Goal: Find specific page/section: Find specific page/section

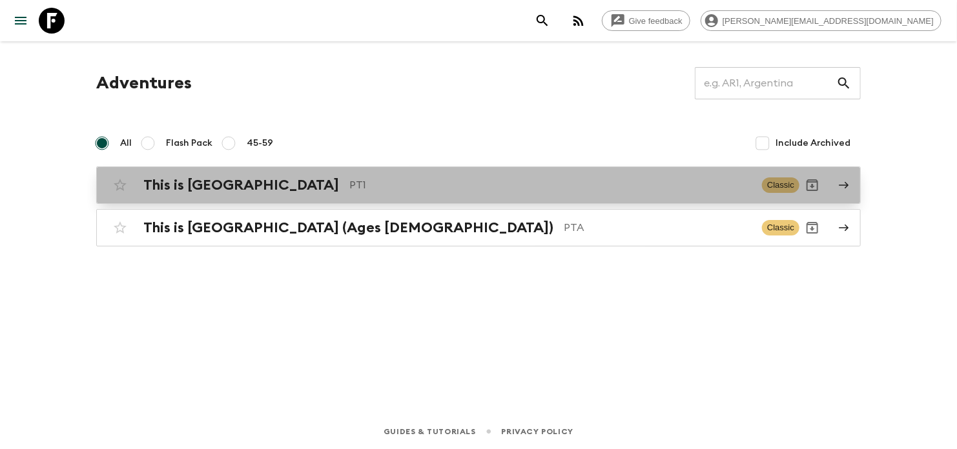
click at [389, 183] on p "PT1" at bounding box center [550, 185] width 402 height 15
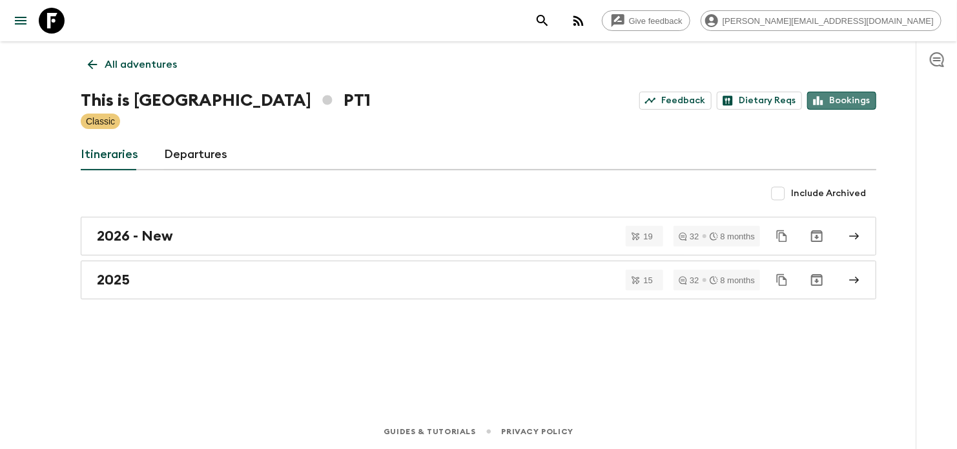
click at [852, 108] on link "Bookings" at bounding box center [841, 101] width 69 height 18
